Goal: Navigation & Orientation: Find specific page/section

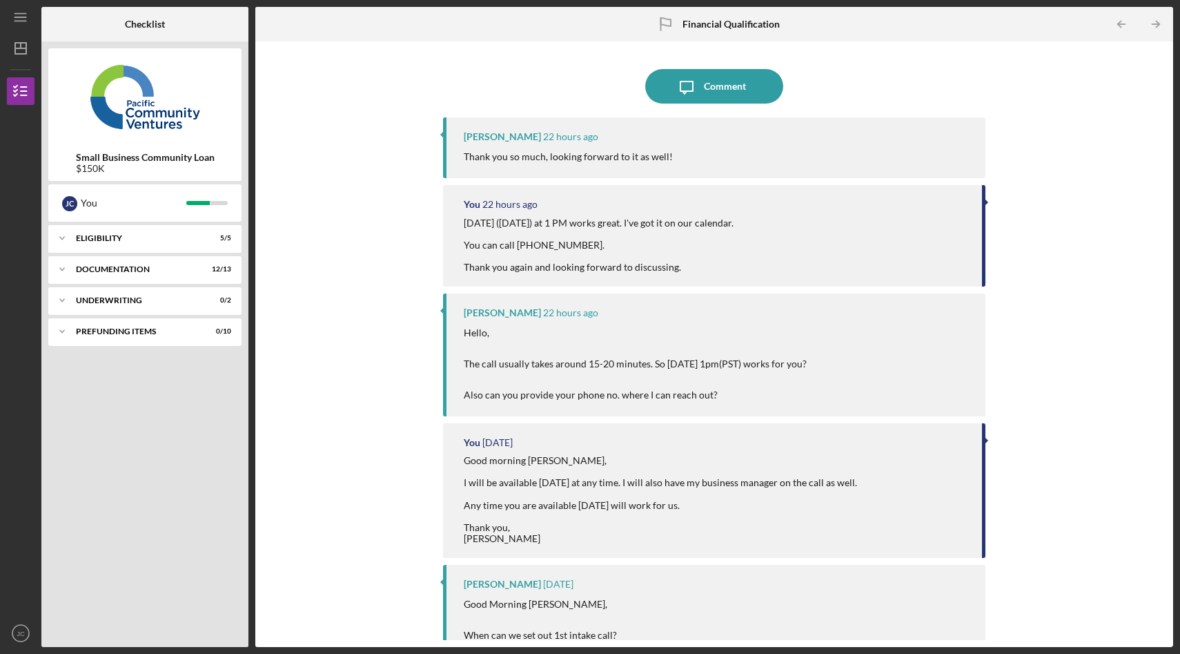
click at [121, 272] on div "Documentation" at bounding box center [136, 269] width 121 height 8
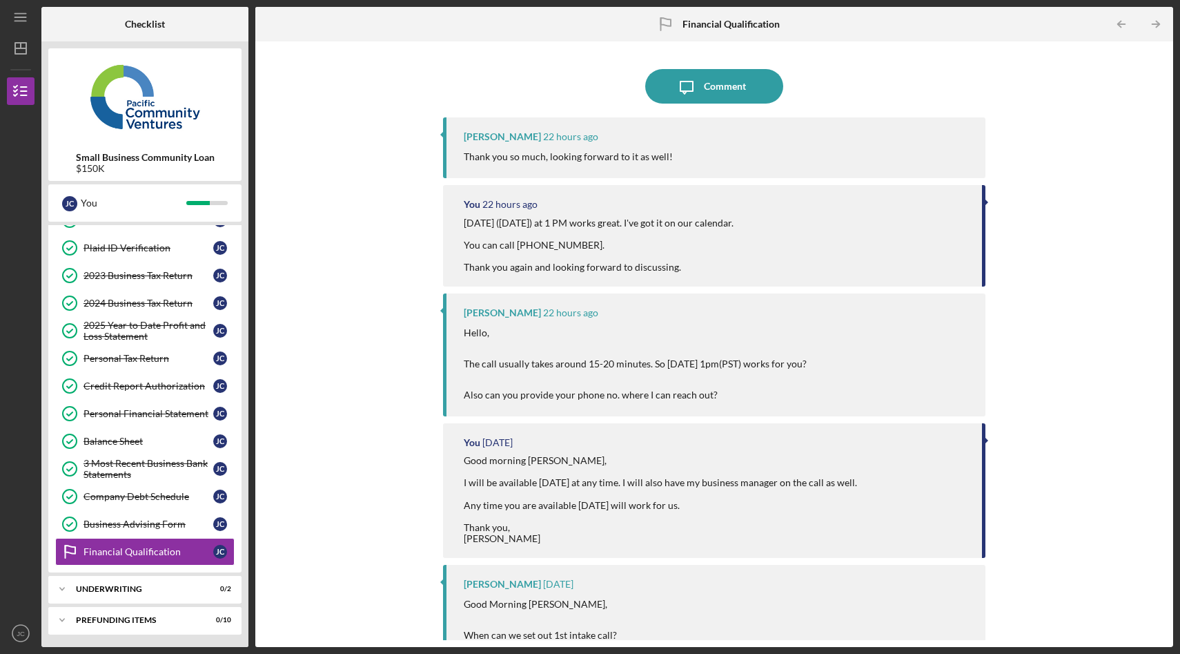
scroll to position [79, 0]
click at [103, 595] on div "Icon/Expander Underwriting 0 / 2" at bounding box center [144, 588] width 193 height 28
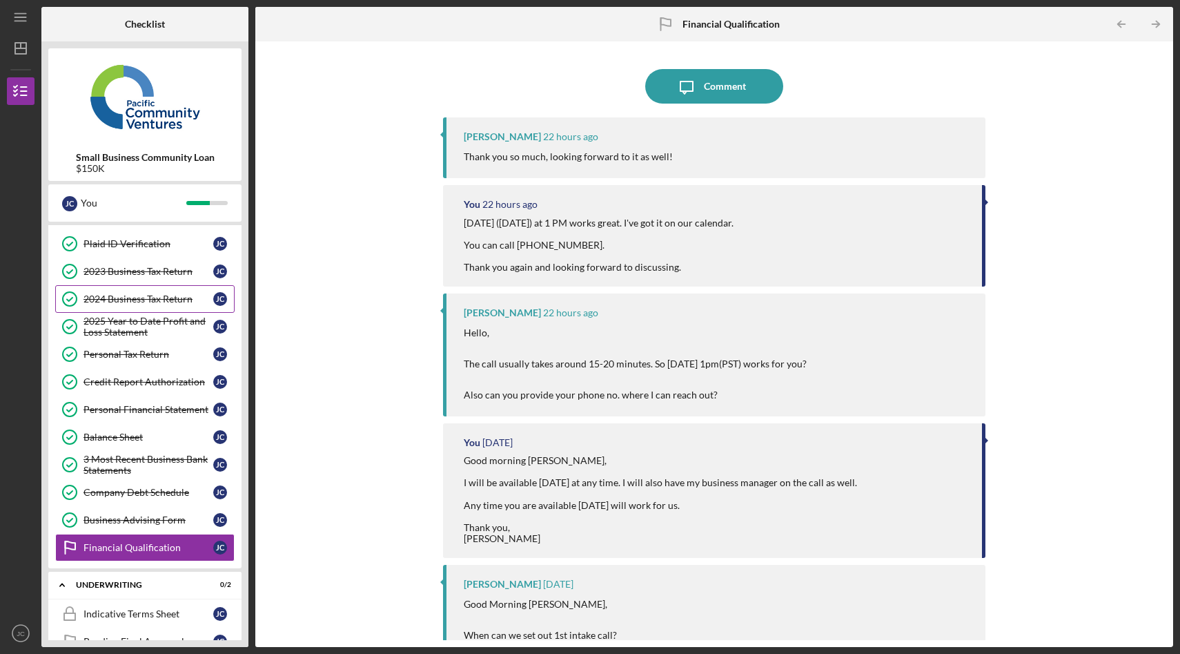
scroll to position [0, 0]
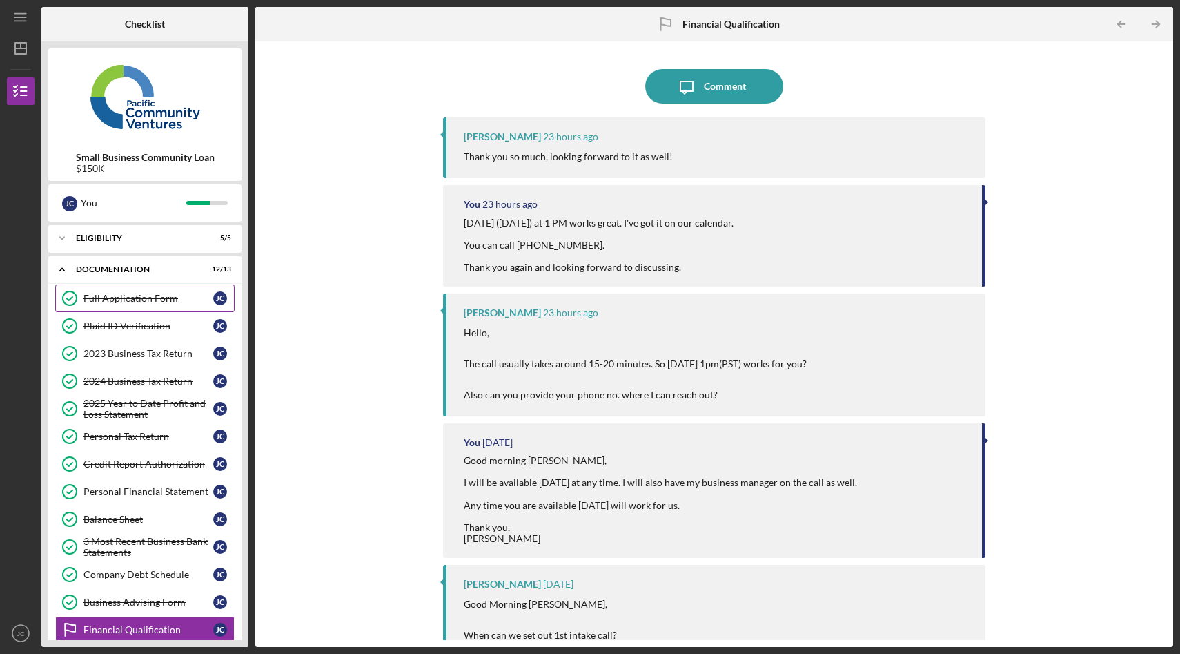
click at [179, 304] on link "Full Application Form Full Application Form [PERSON_NAME]" at bounding box center [144, 298] width 179 height 28
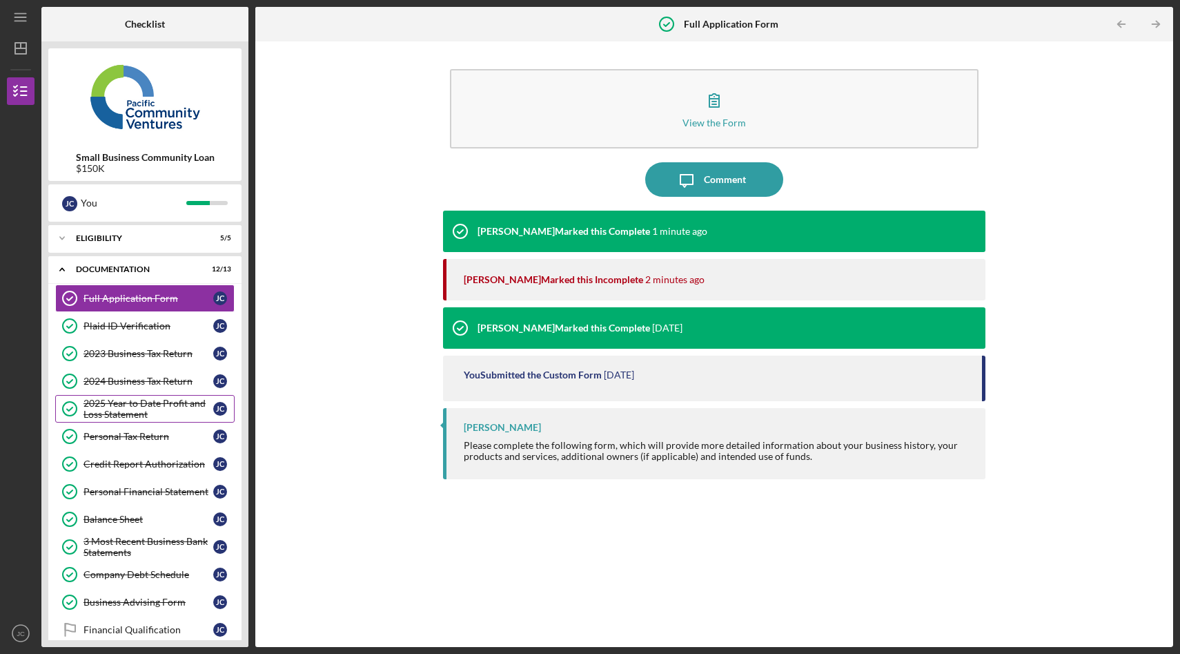
scroll to position [79, 0]
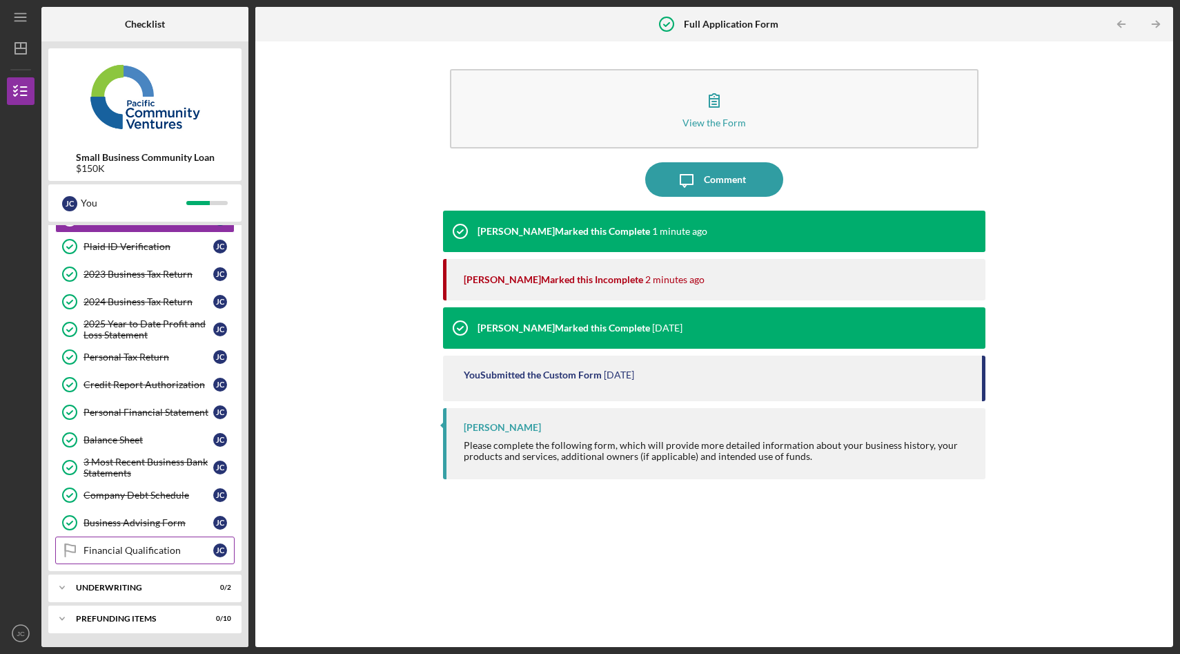
click at [146, 545] on div "Financial Qualification" at bounding box center [149, 550] width 130 height 11
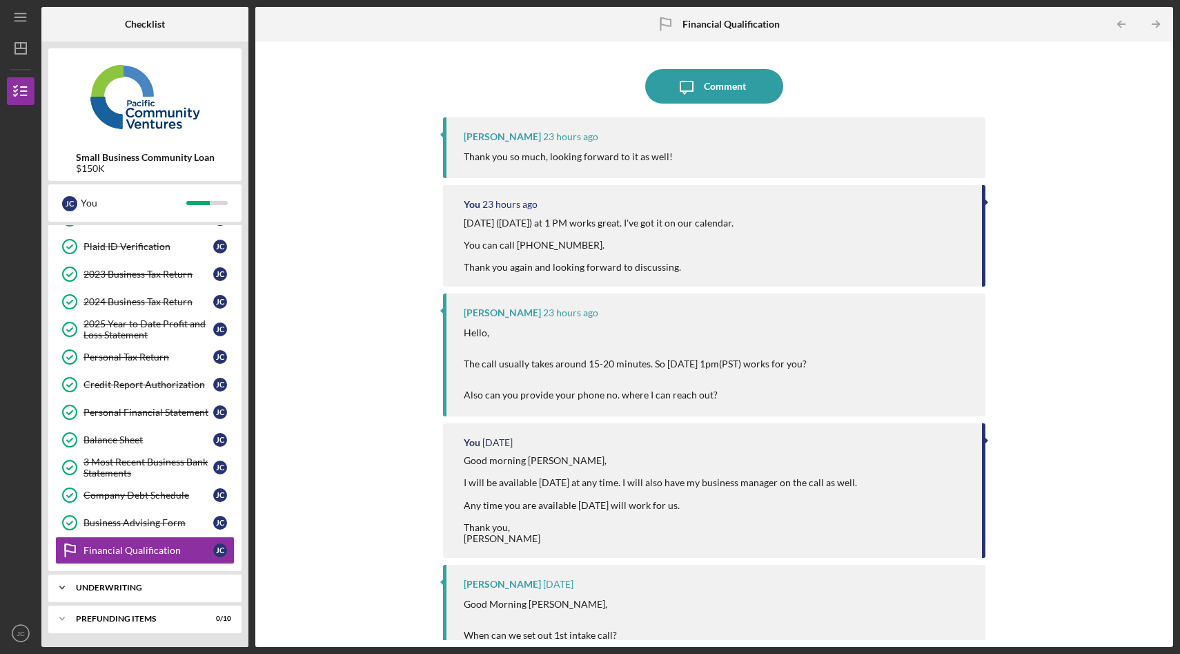
click at [169, 601] on div "Icon/Expander Underwriting 0 / 2" at bounding box center [144, 588] width 193 height 28
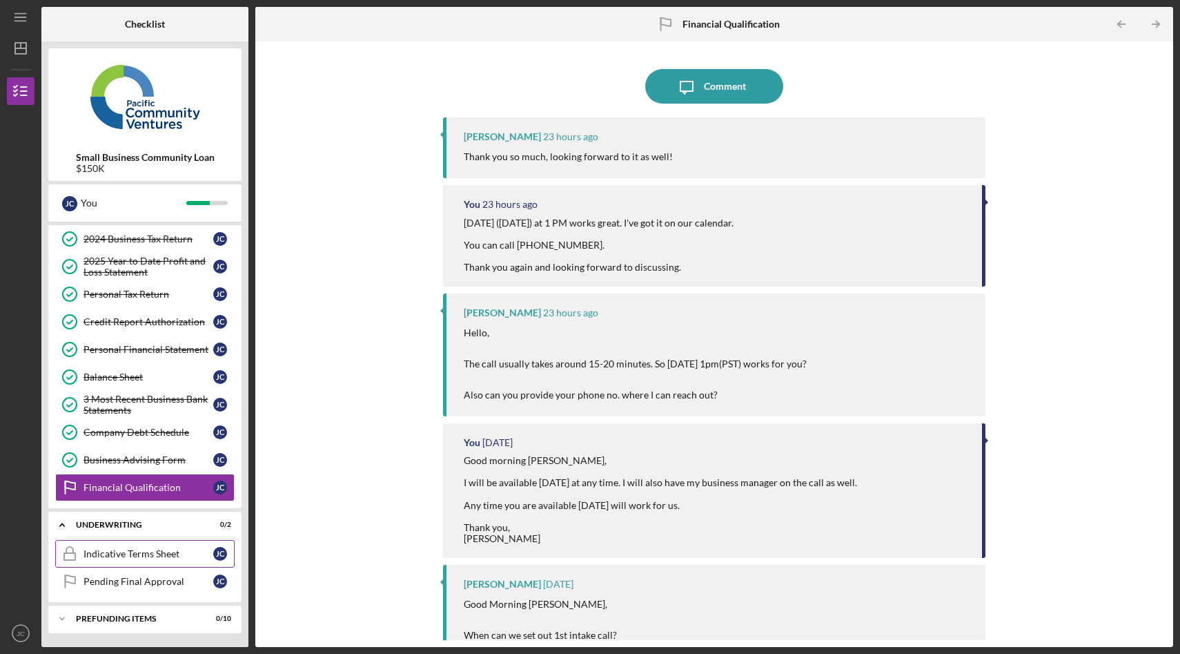
click at [133, 553] on div "Indicative Terms Sheet" at bounding box center [149, 553] width 130 height 11
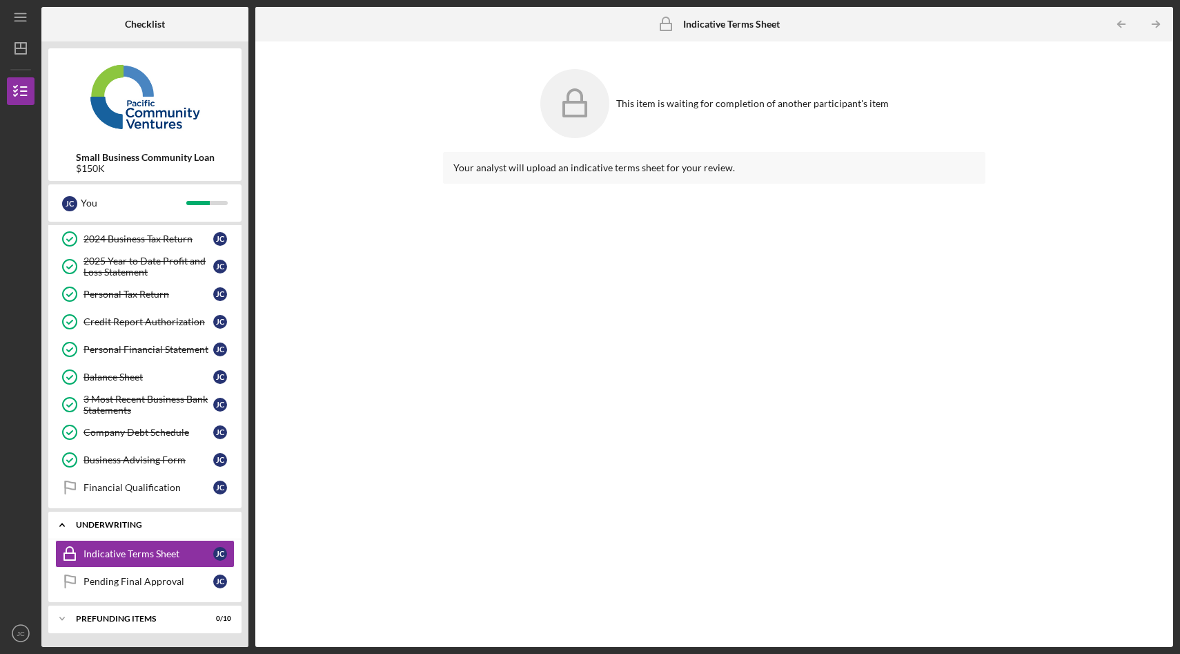
click at [60, 129] on polyline at bounding box center [62, 127] width 4 height 3
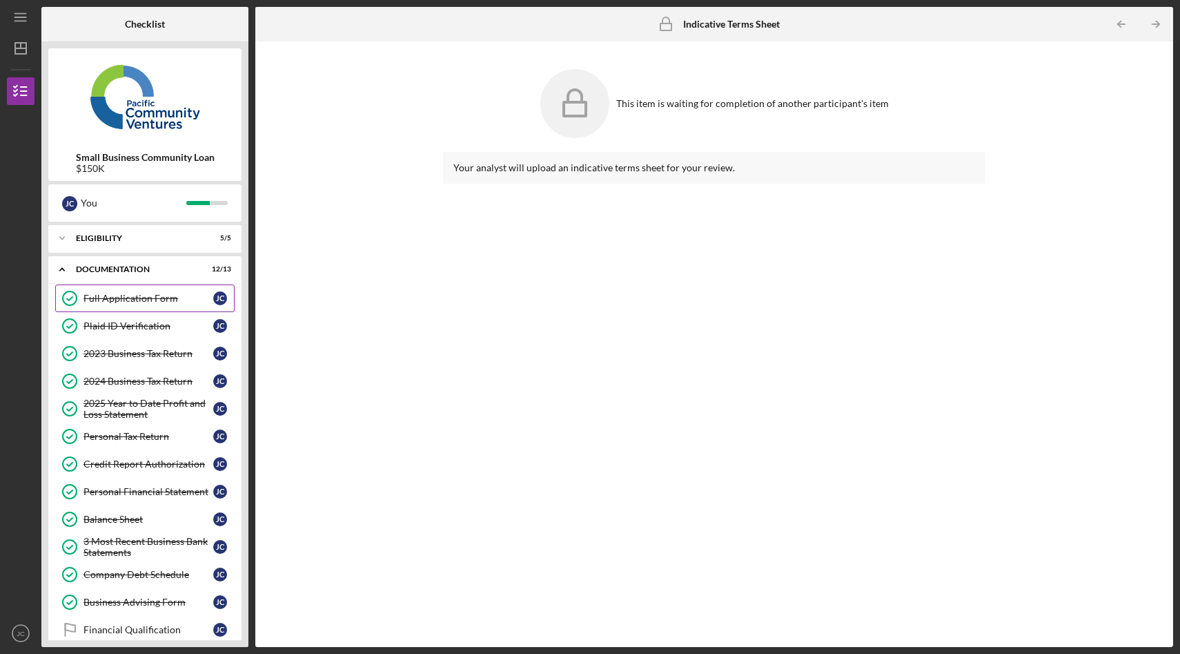
click at [150, 297] on div "Full Application Form" at bounding box center [149, 298] width 130 height 11
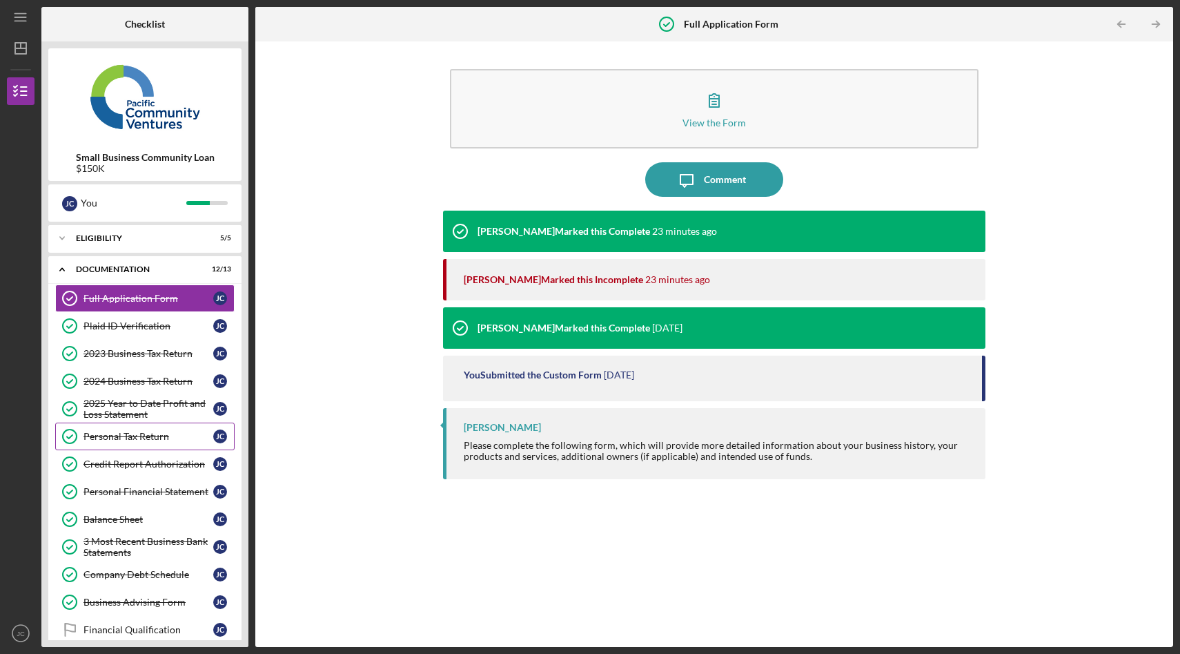
scroll to position [79, 0]
